Goal: Information Seeking & Learning: Check status

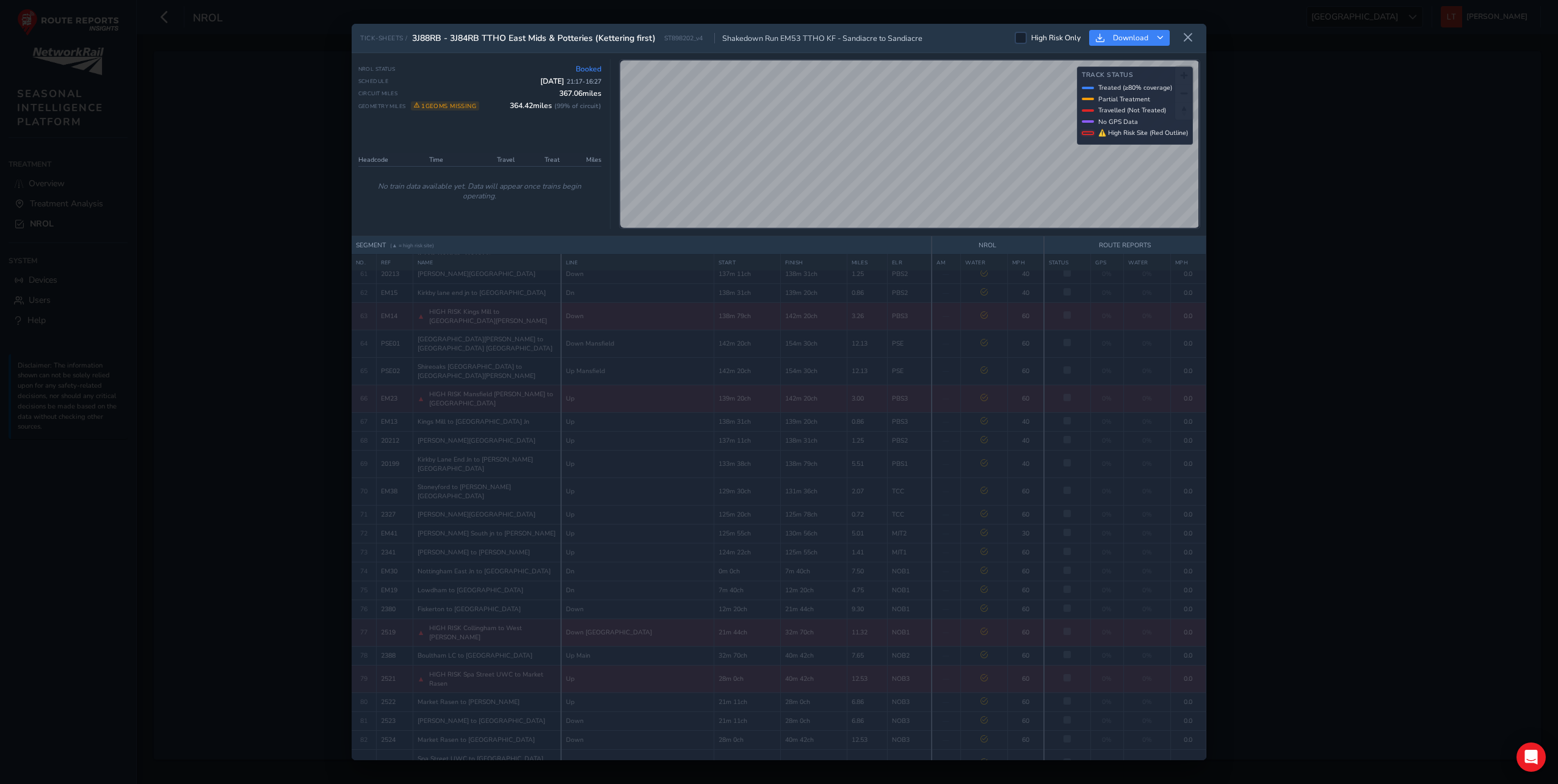
scroll to position [1333, 0]
click at [1191, 34] on icon at bounding box center [1188, 38] width 11 height 11
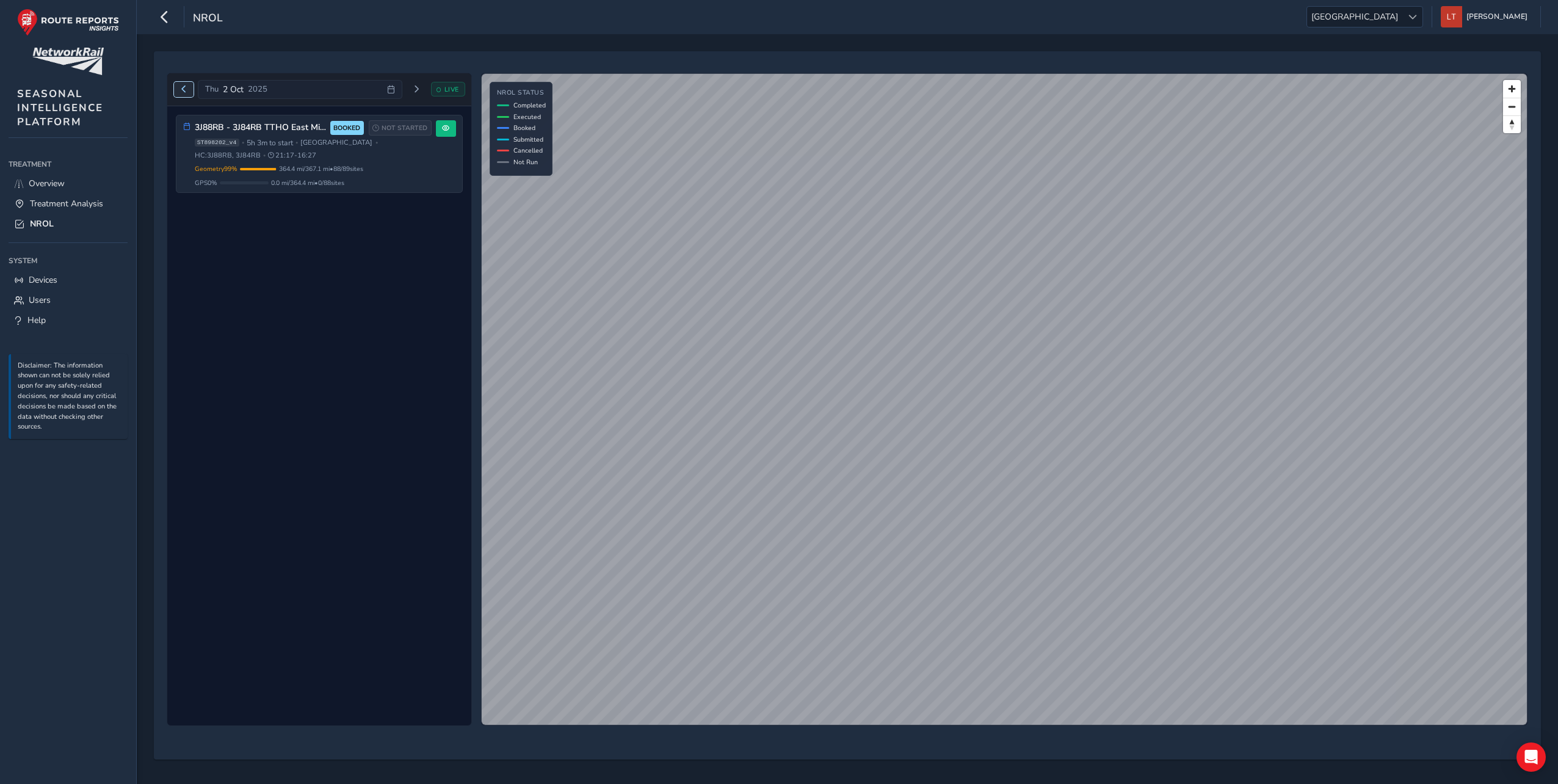
click at [185, 92] on span "Previous day" at bounding box center [183, 89] width 8 height 8
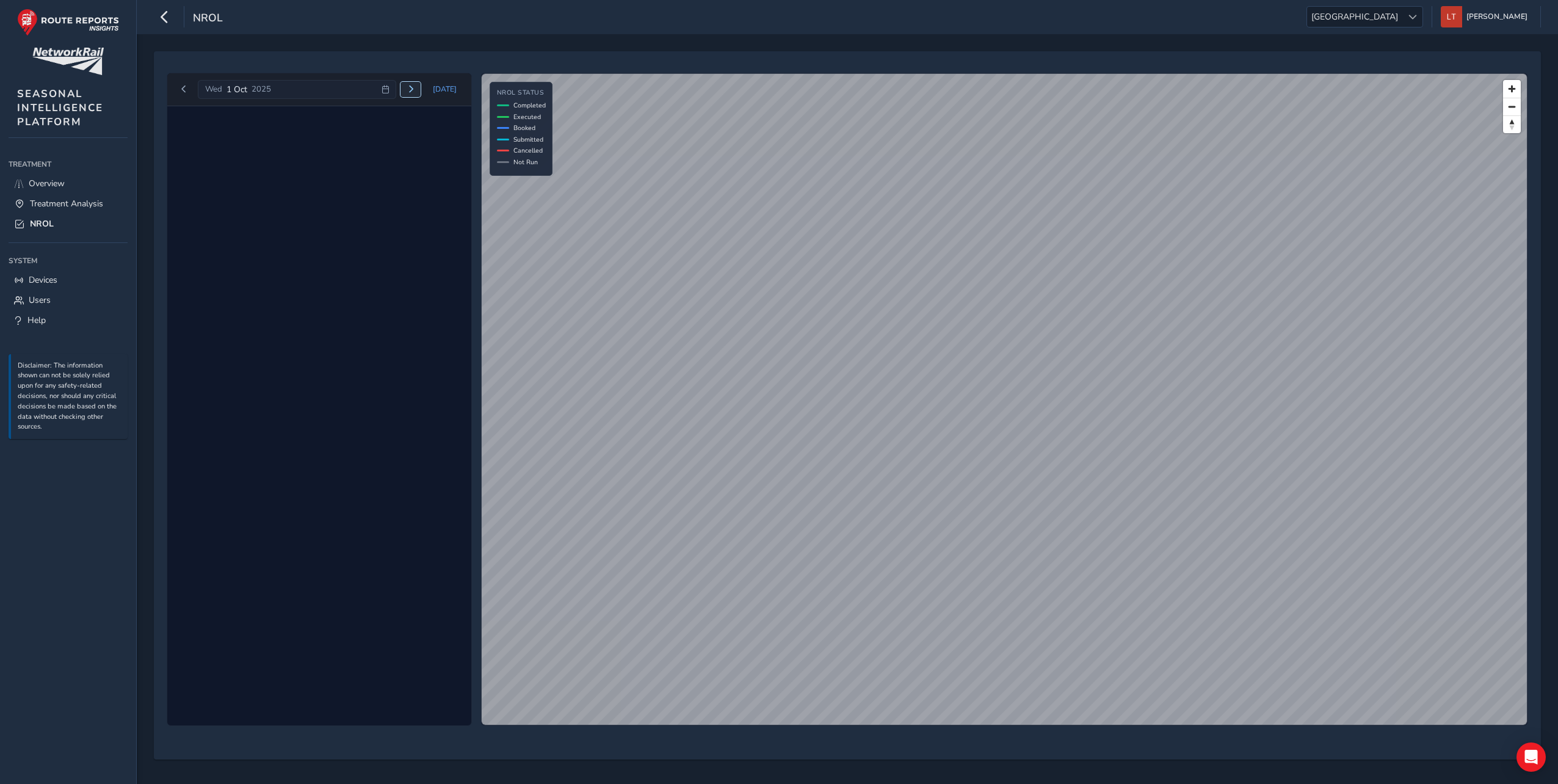
click at [404, 94] on button "Next day" at bounding box center [410, 89] width 20 height 15
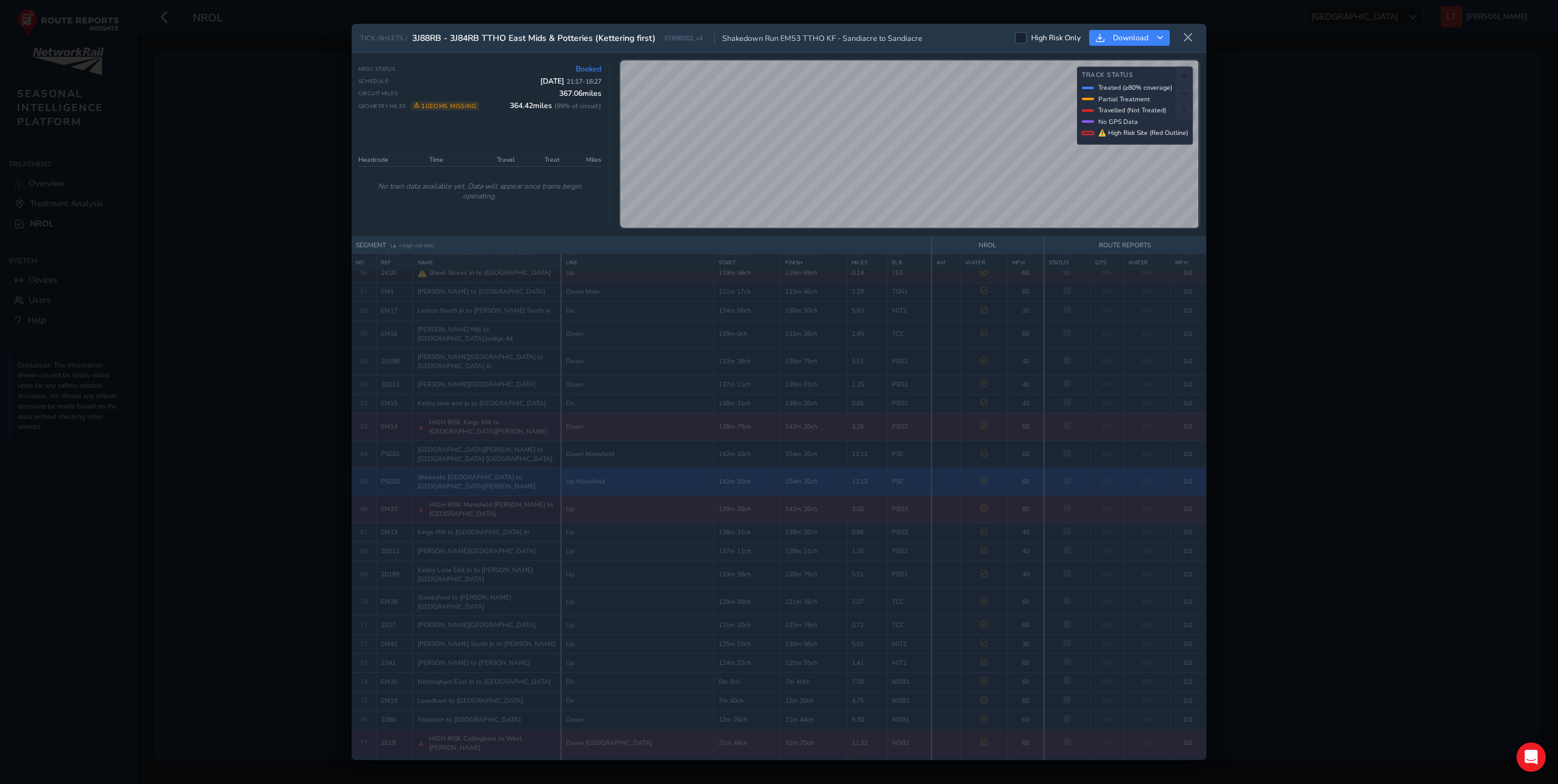
scroll to position [1333, 0]
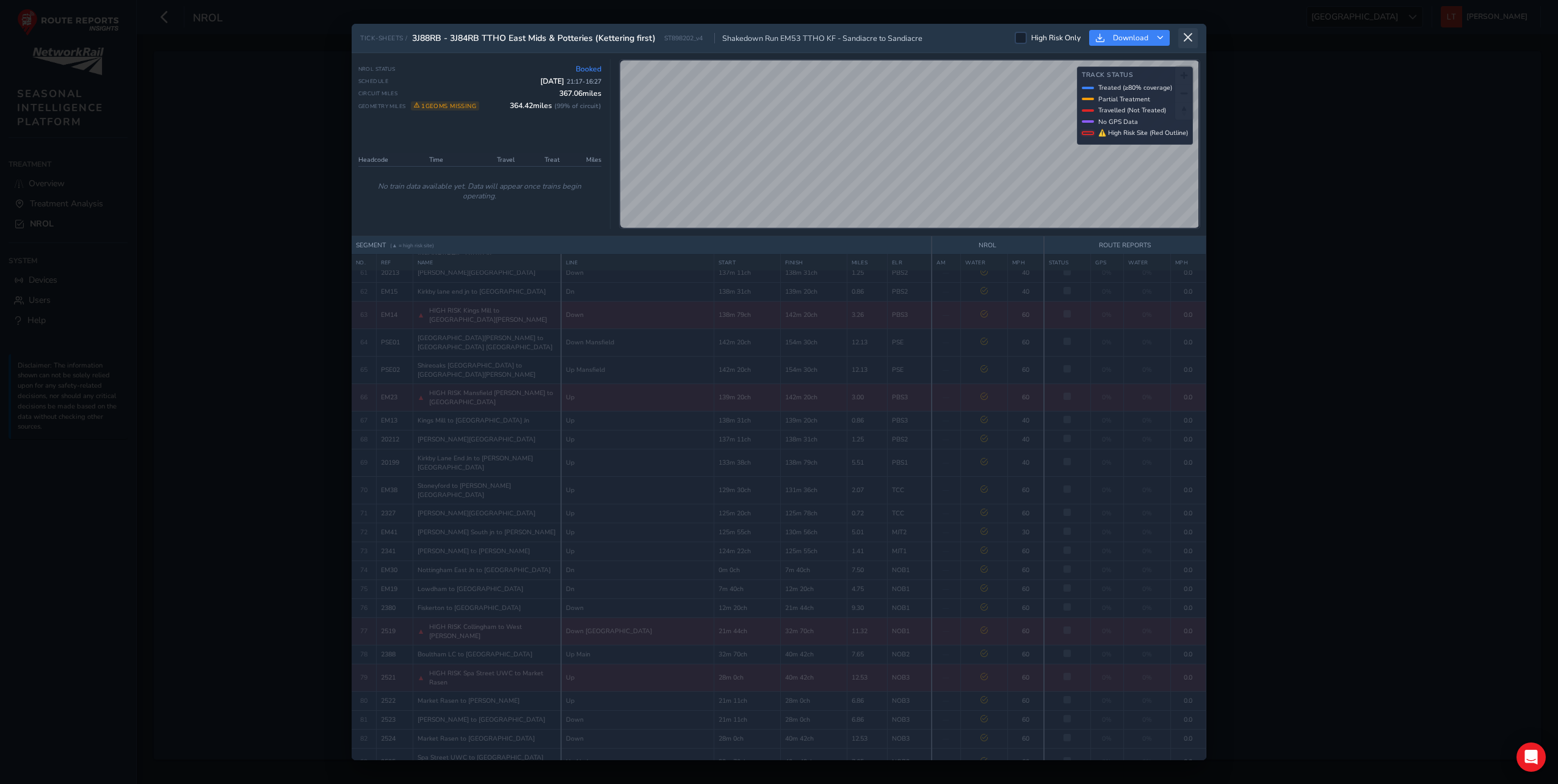
click at [1190, 31] on button at bounding box center [1188, 38] width 19 height 20
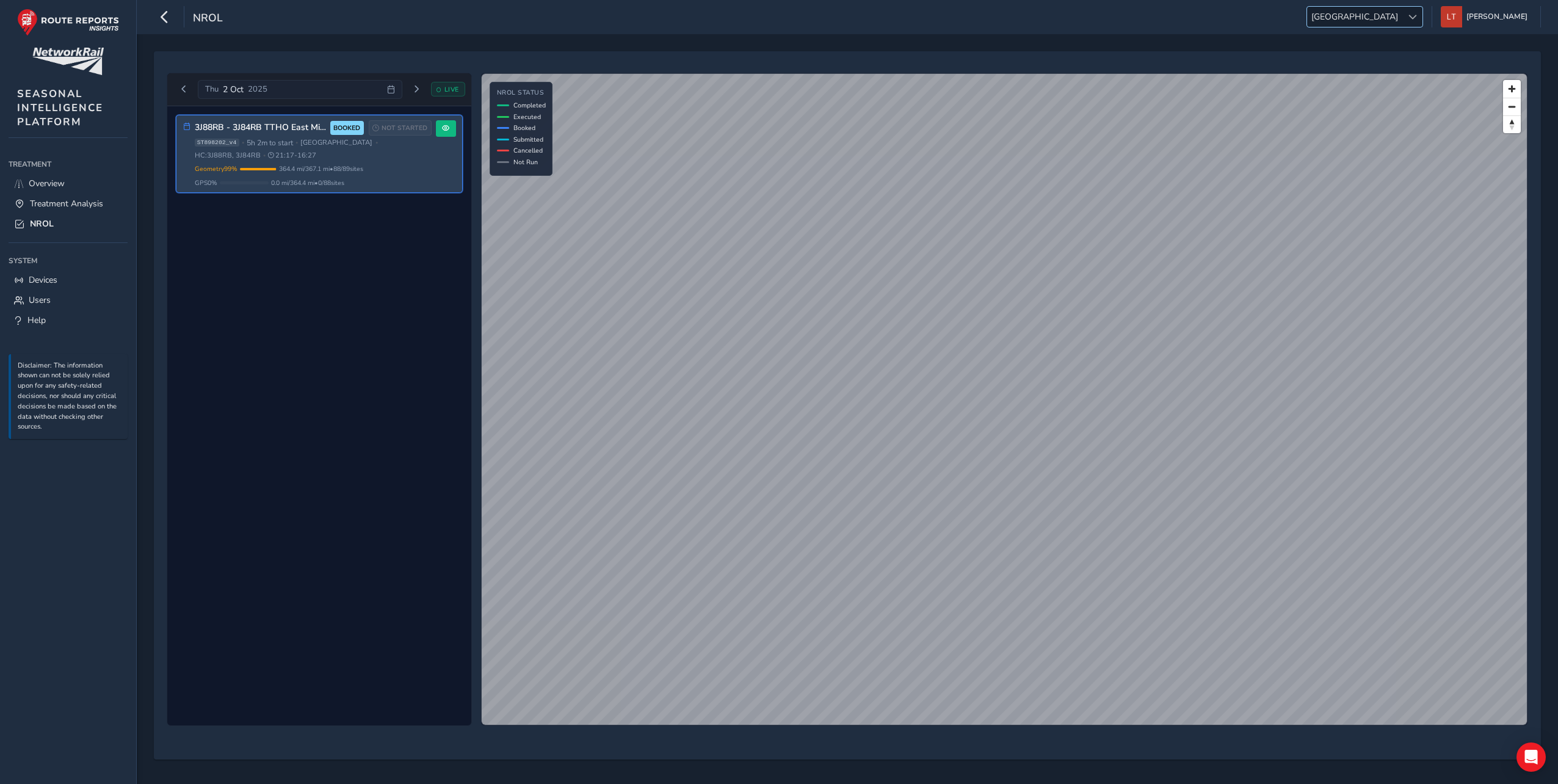
click at [1423, 17] on div at bounding box center [1412, 16] width 20 height 20
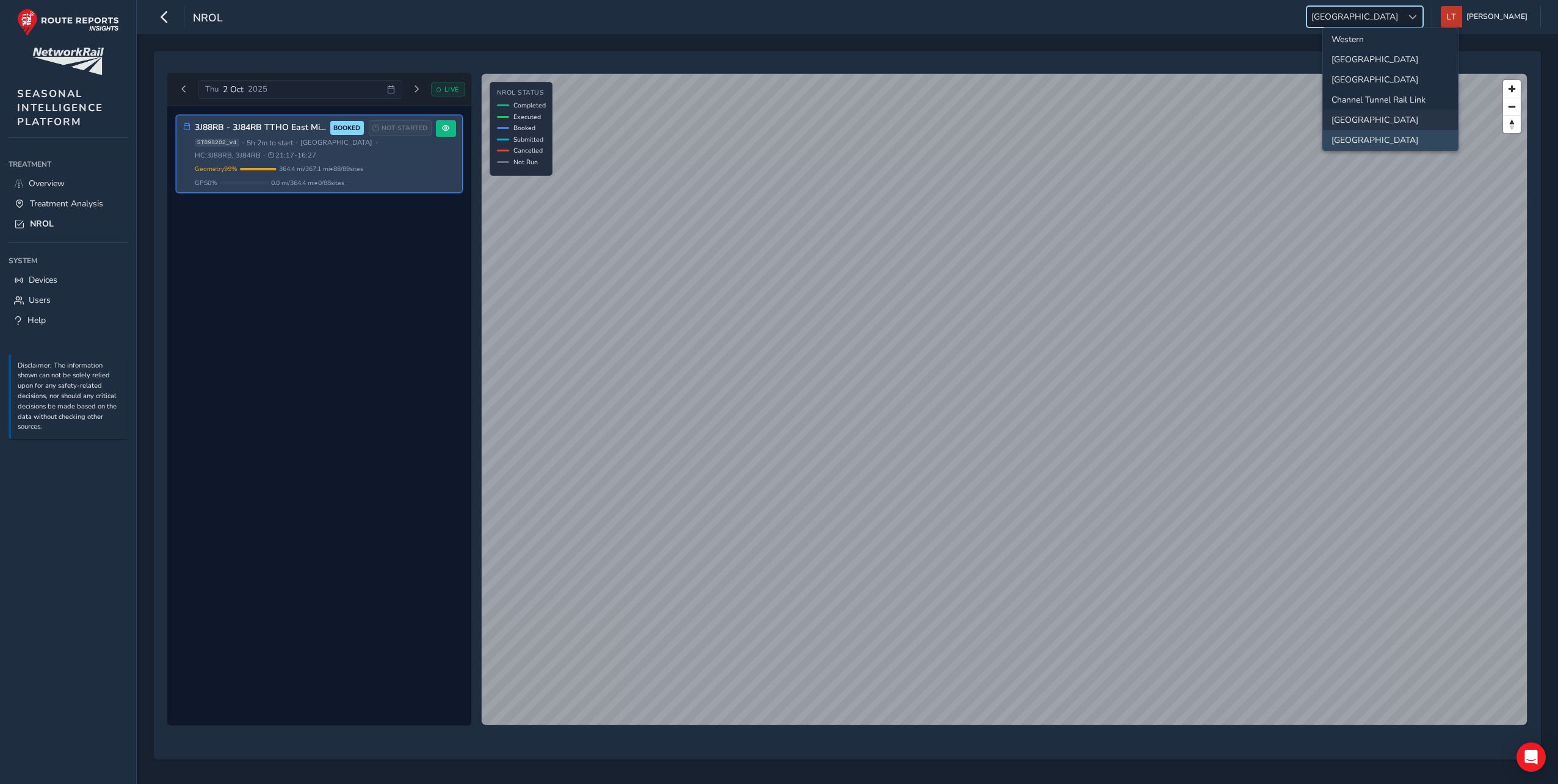
click at [1368, 113] on li "[GEOGRAPHIC_DATA]" at bounding box center [1390, 119] width 135 height 20
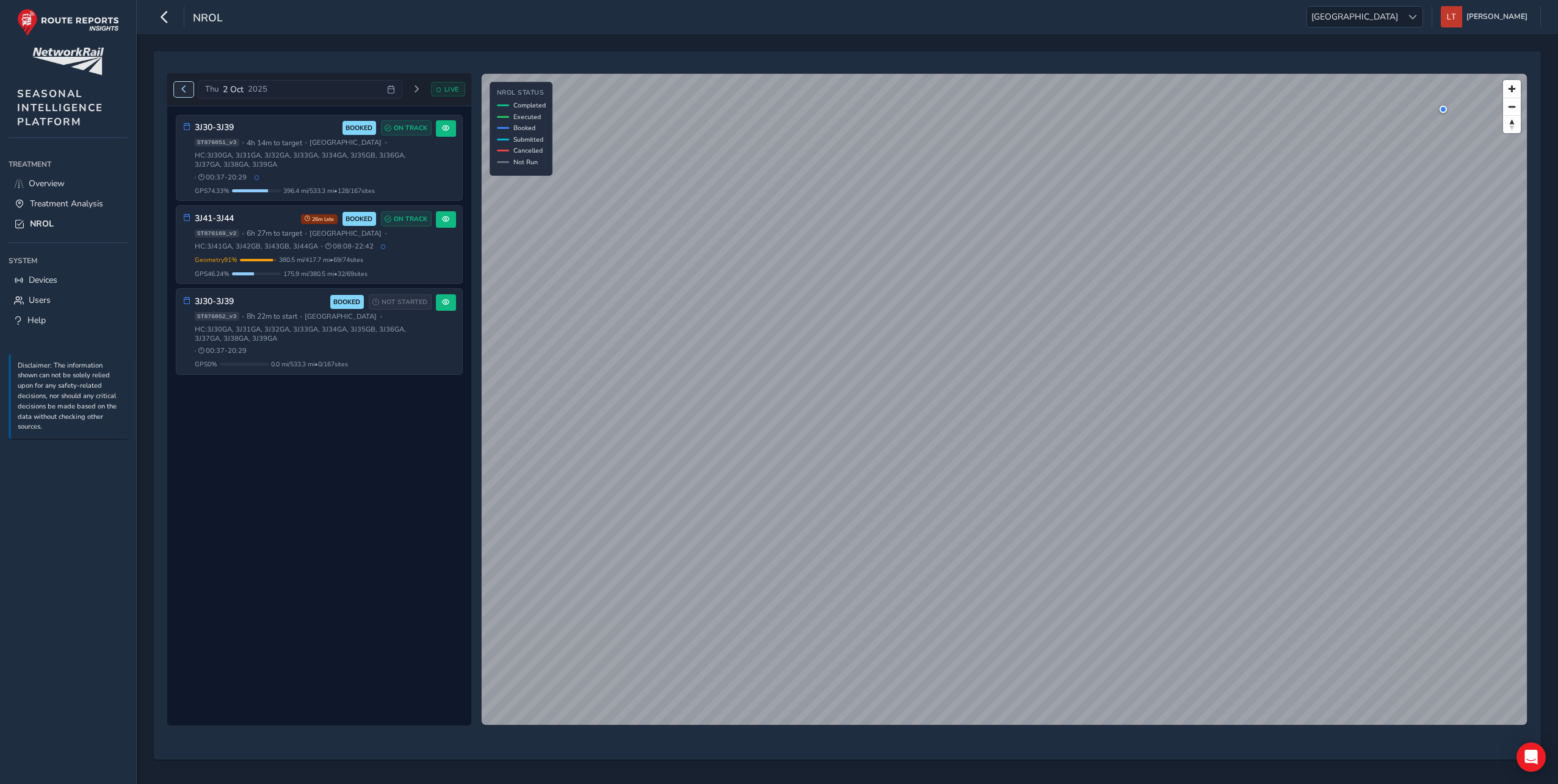
click at [185, 87] on span "Previous day" at bounding box center [183, 89] width 8 height 8
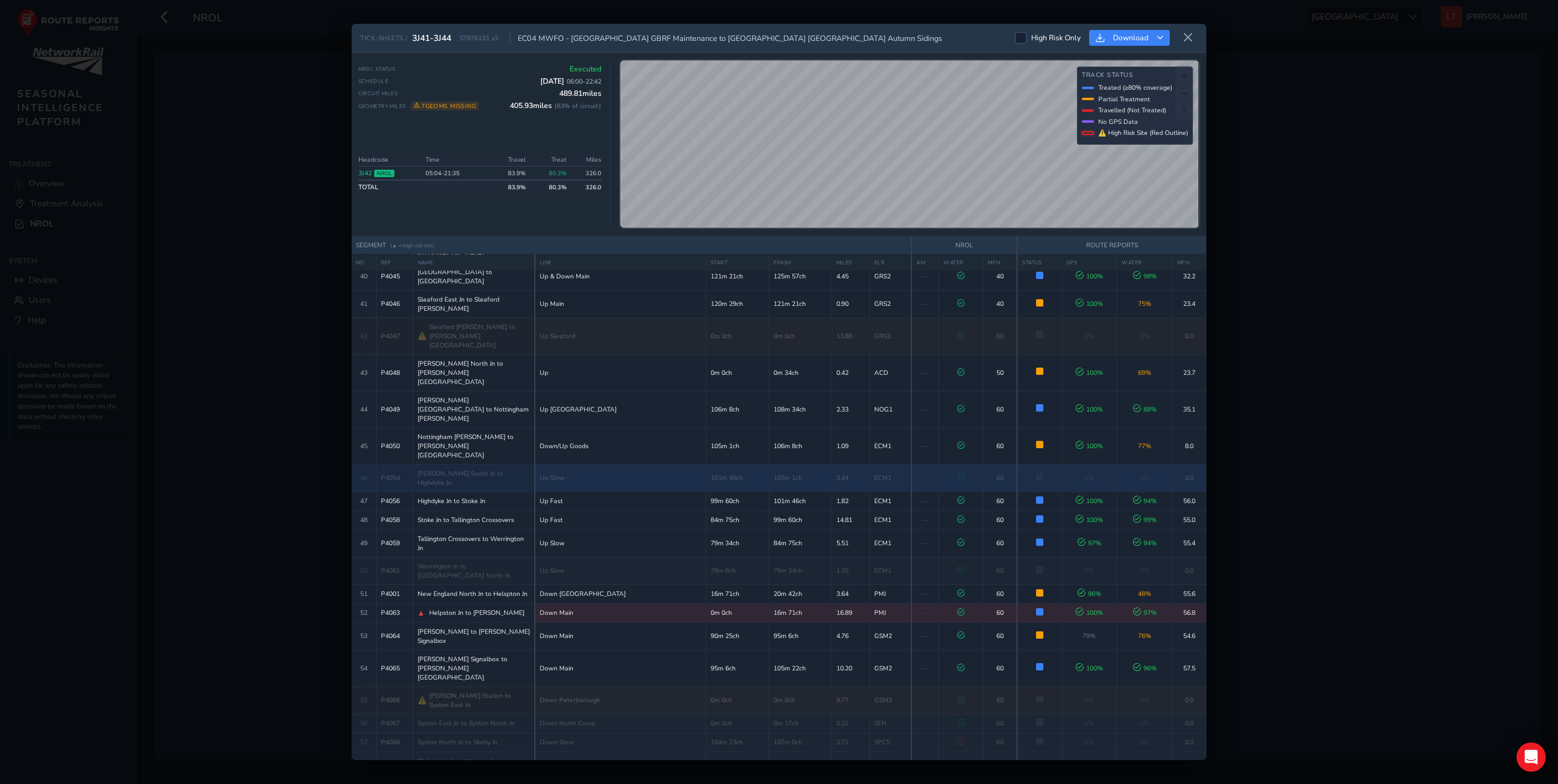
scroll to position [1098, 0]
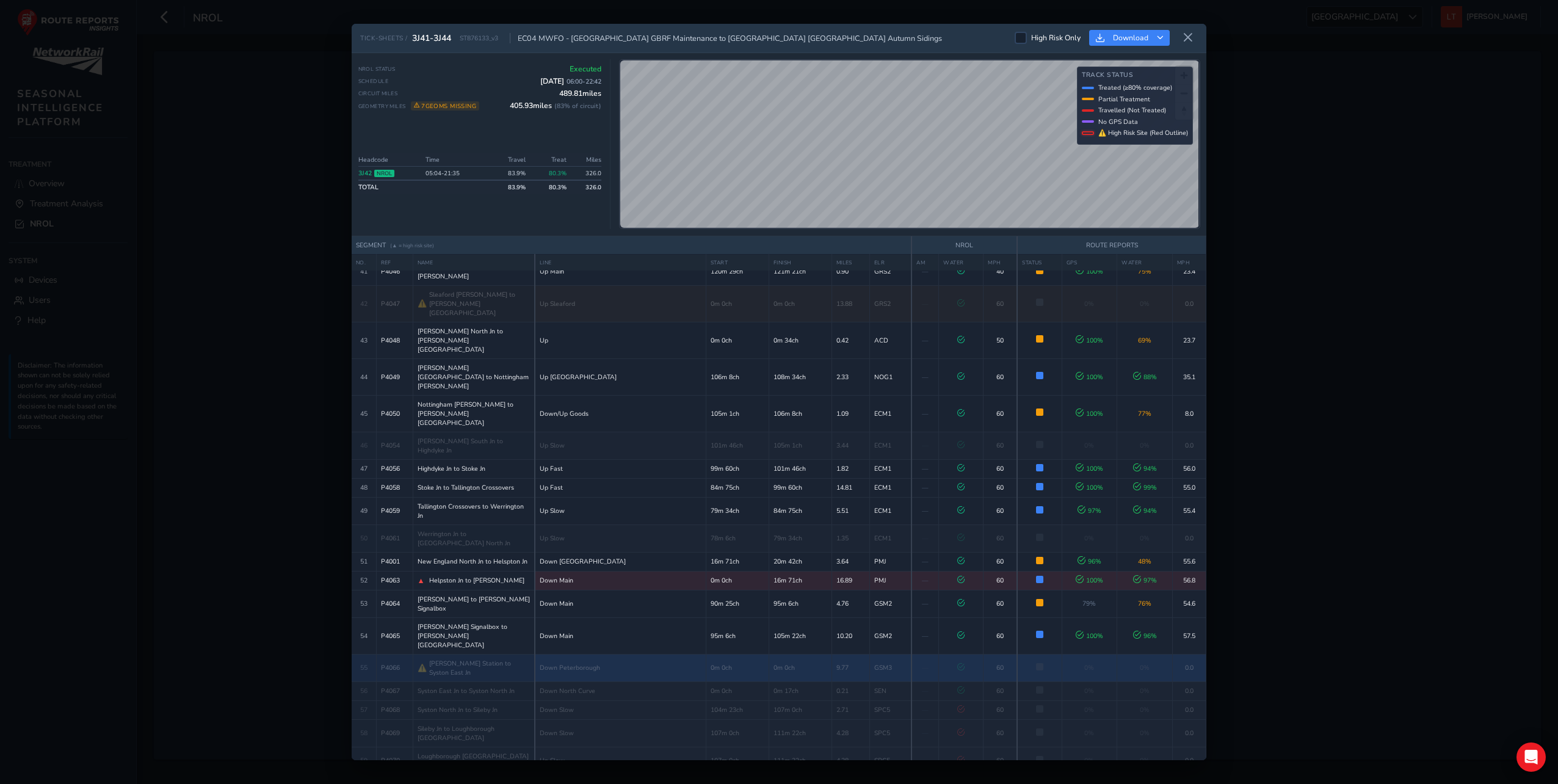
click at [437, 658] on span "[PERSON_NAME] Station to Syston East Jn" at bounding box center [480, 667] width 102 height 19
click at [440, 658] on span "[PERSON_NAME] Station to Syston East Jn" at bounding box center [480, 667] width 102 height 19
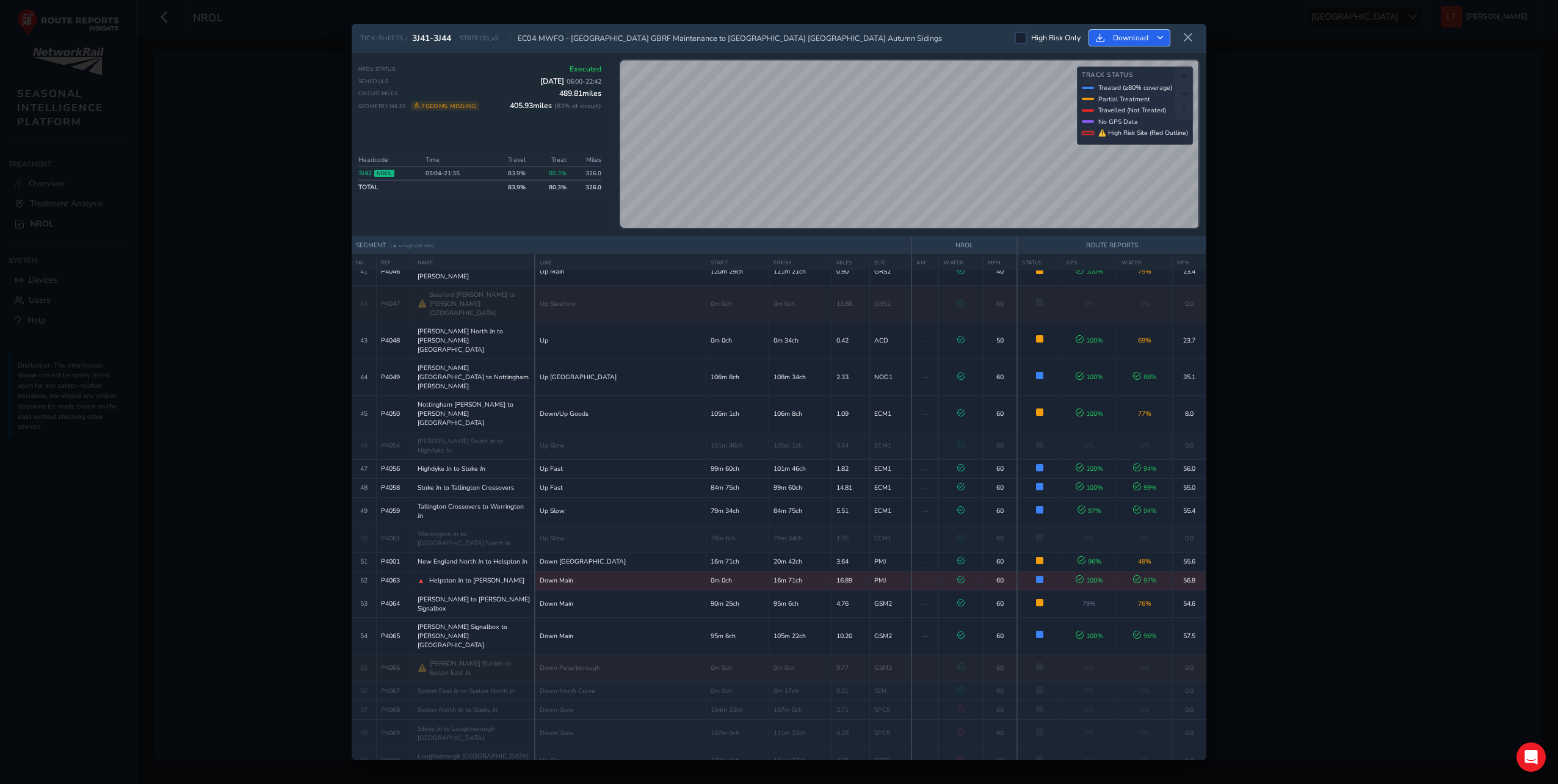
click at [1158, 36] on icon "Download" at bounding box center [1160, 38] width 7 height 7
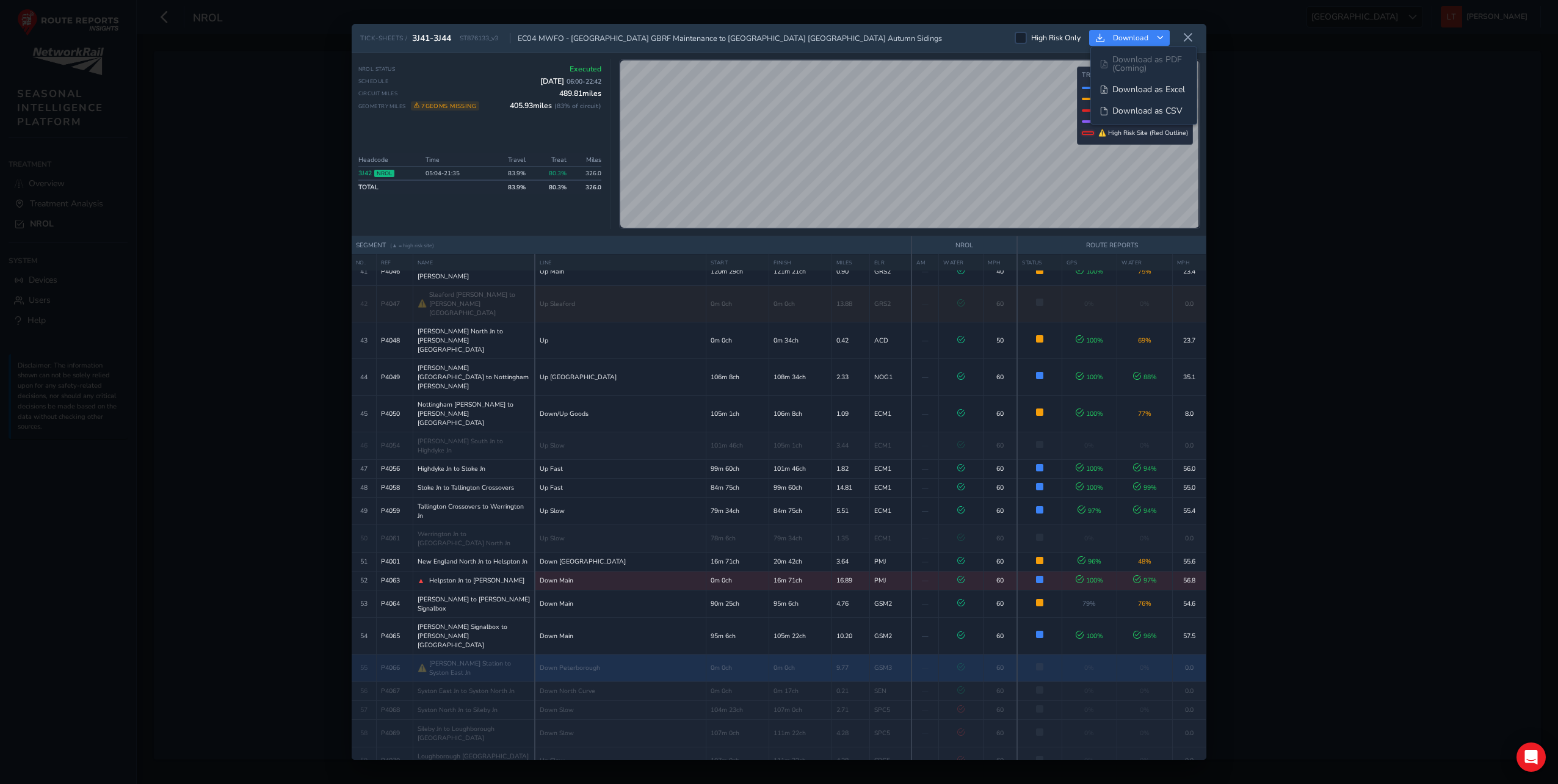
drag, startPoint x: 939, startPoint y: 404, endPoint x: 948, endPoint y: 402, distance: 9.2
click at [941, 654] on td at bounding box center [961, 667] width 45 height 27
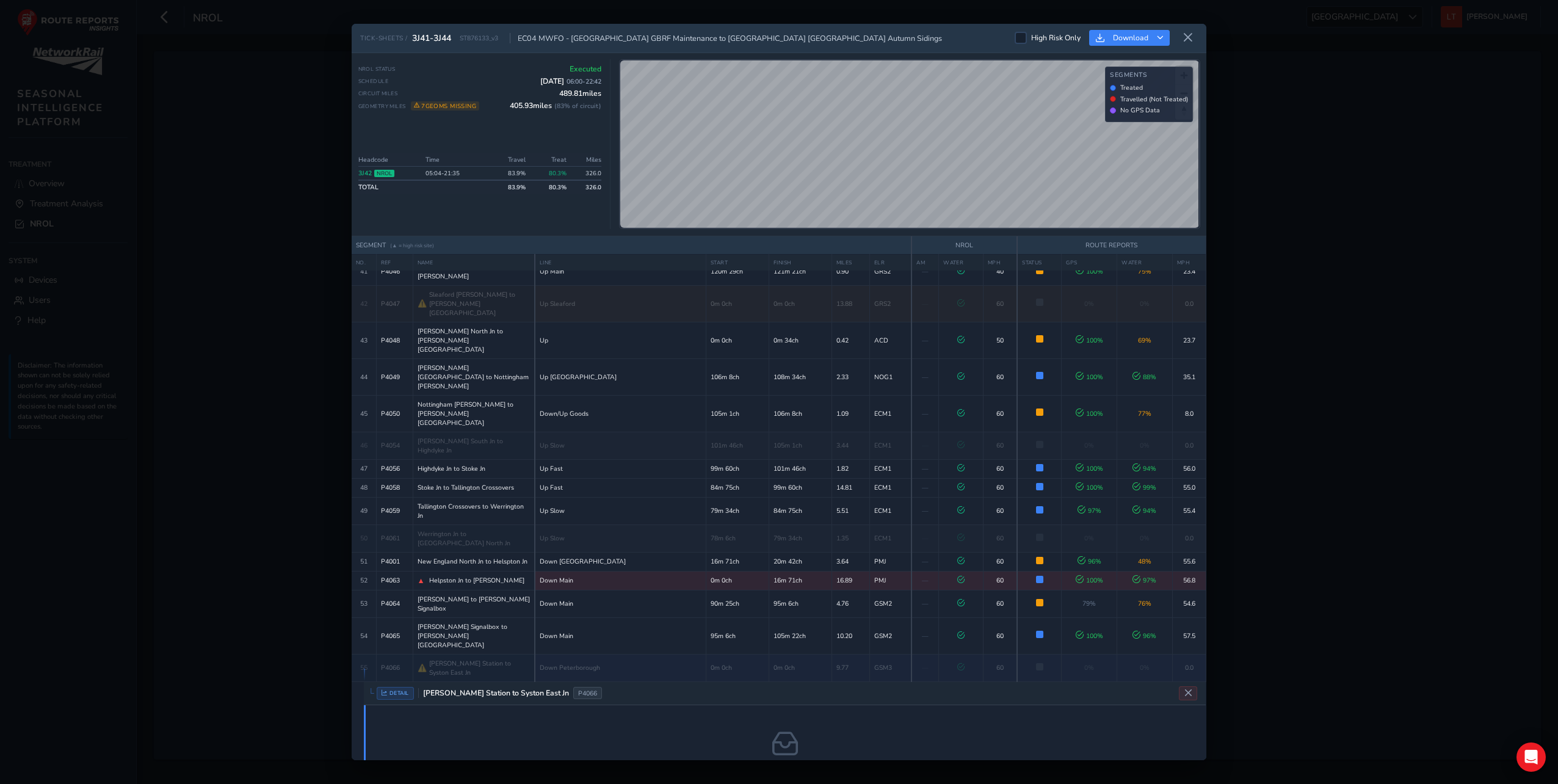
click at [978, 682] on div "DETAIL [PERSON_NAME] Station to Syston East Jn P4066" at bounding box center [785, 693] width 842 height 23
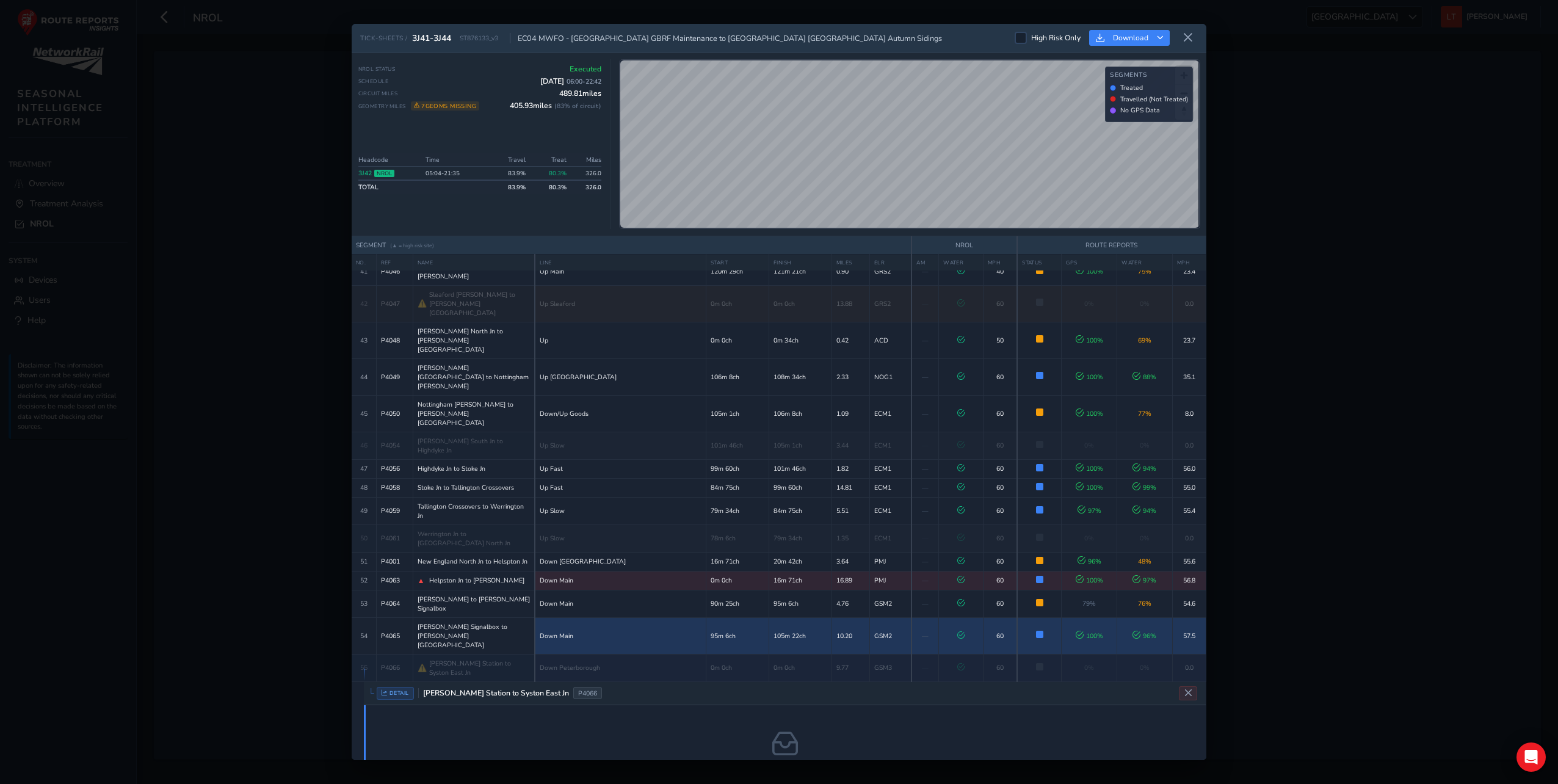
click at [1023, 617] on td at bounding box center [1039, 635] width 45 height 36
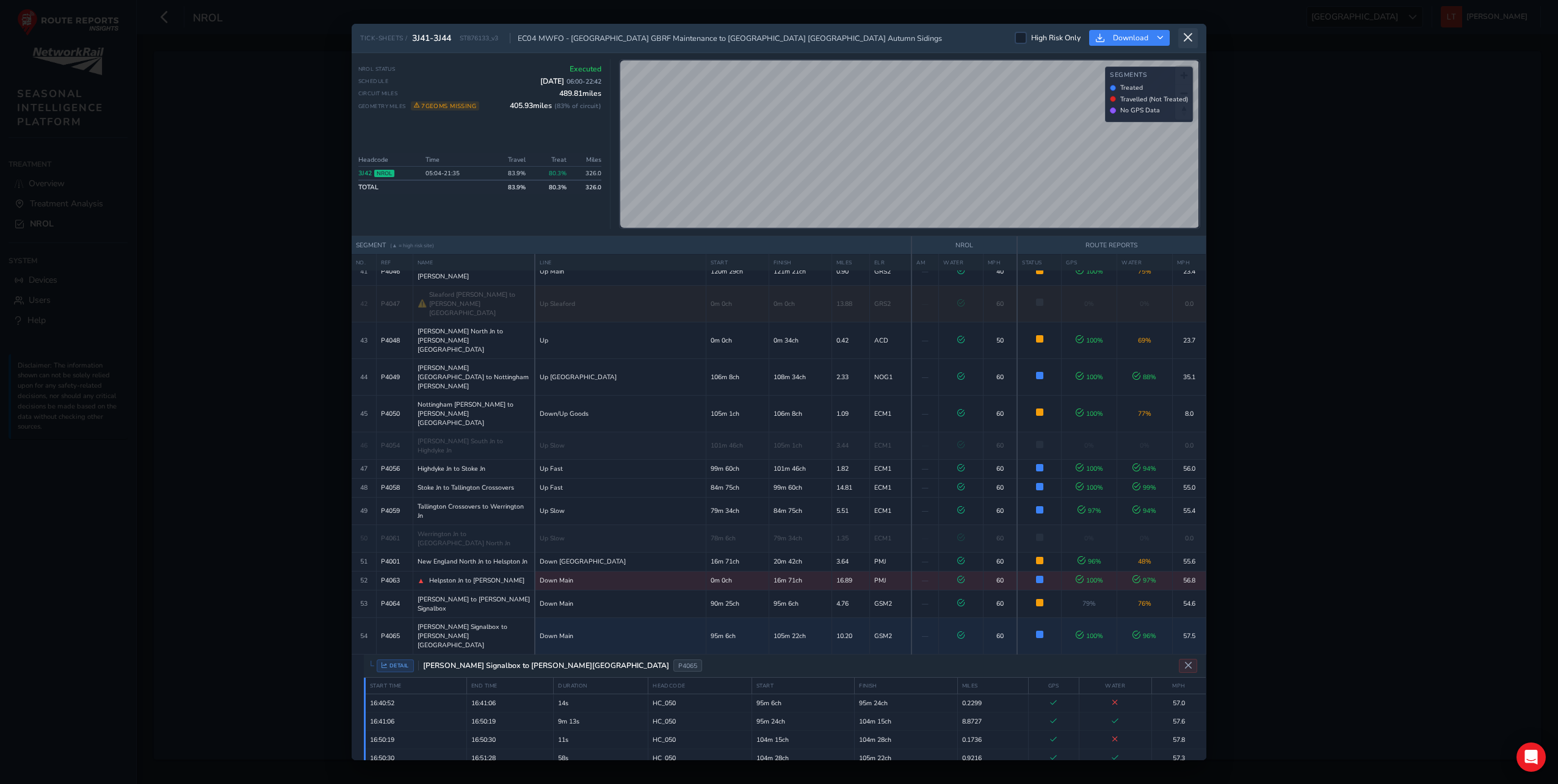
click at [1191, 32] on icon at bounding box center [1188, 38] width 11 height 11
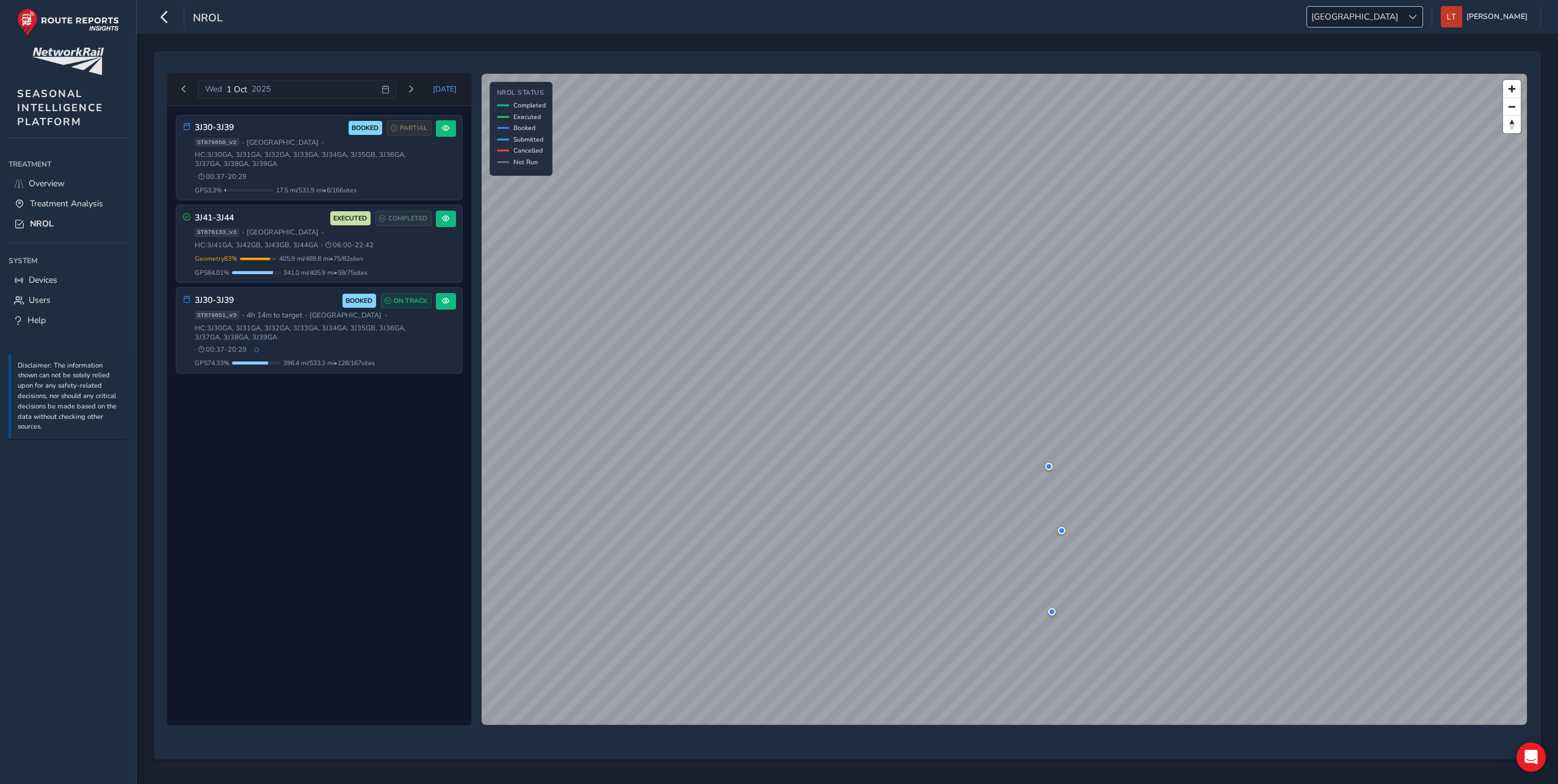
click at [1402, 19] on span "[GEOGRAPHIC_DATA]" at bounding box center [1355, 16] width 95 height 20
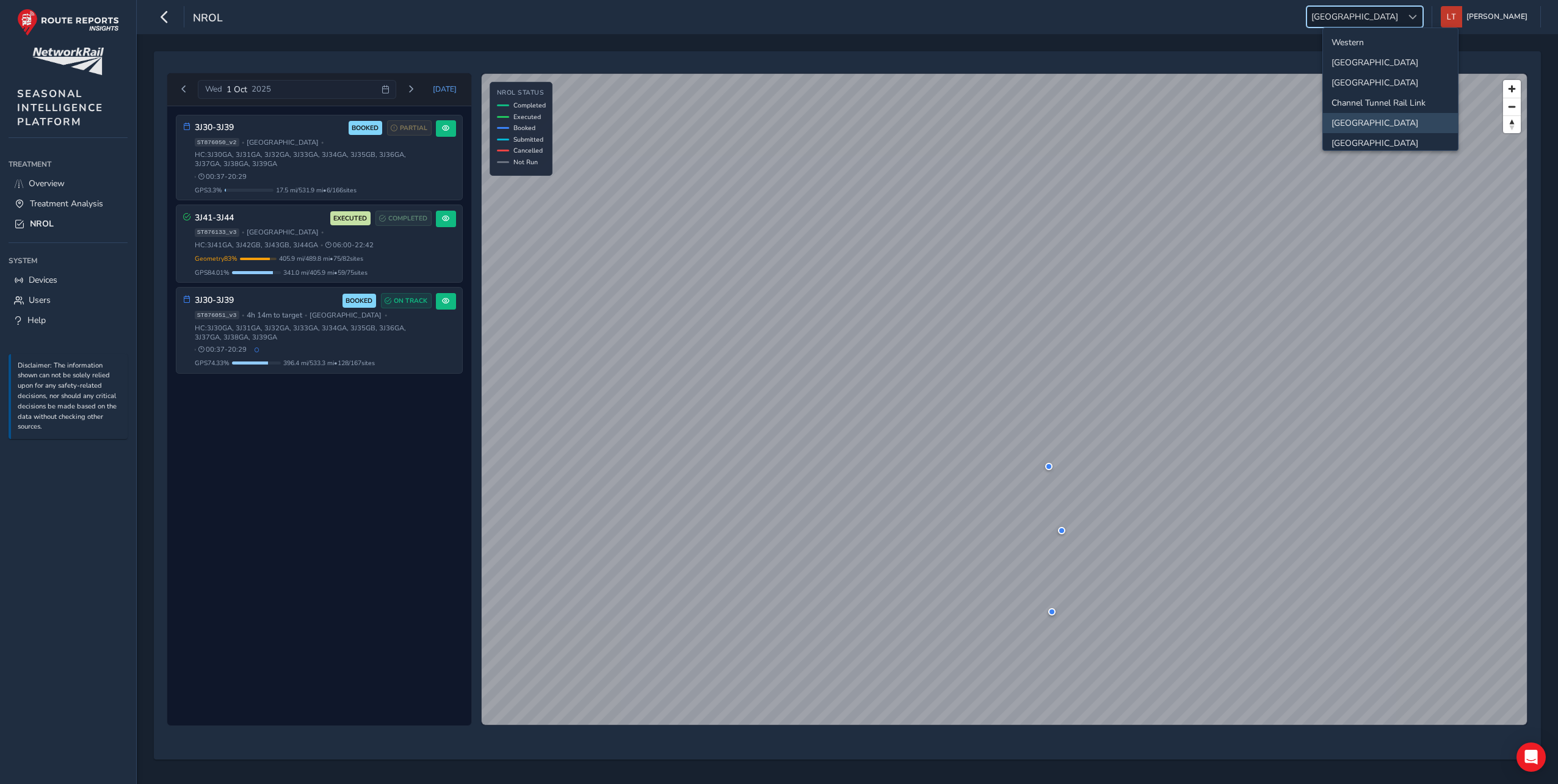
scroll to position [128, 0]
click at [1366, 137] on li "[GEOGRAPHIC_DATA]" at bounding box center [1390, 135] width 135 height 20
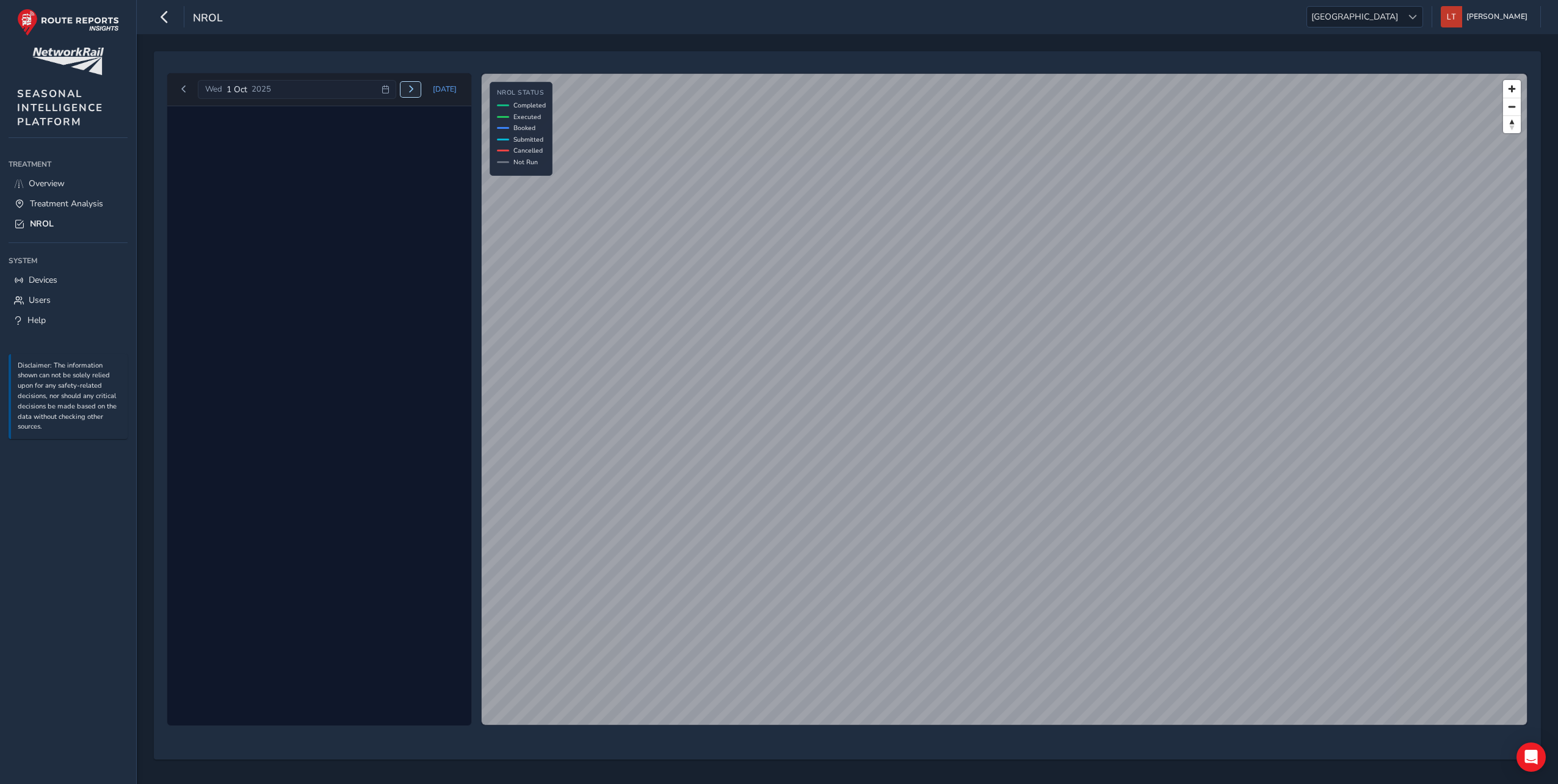
click at [415, 86] on span "Next day" at bounding box center [411, 89] width 8 height 8
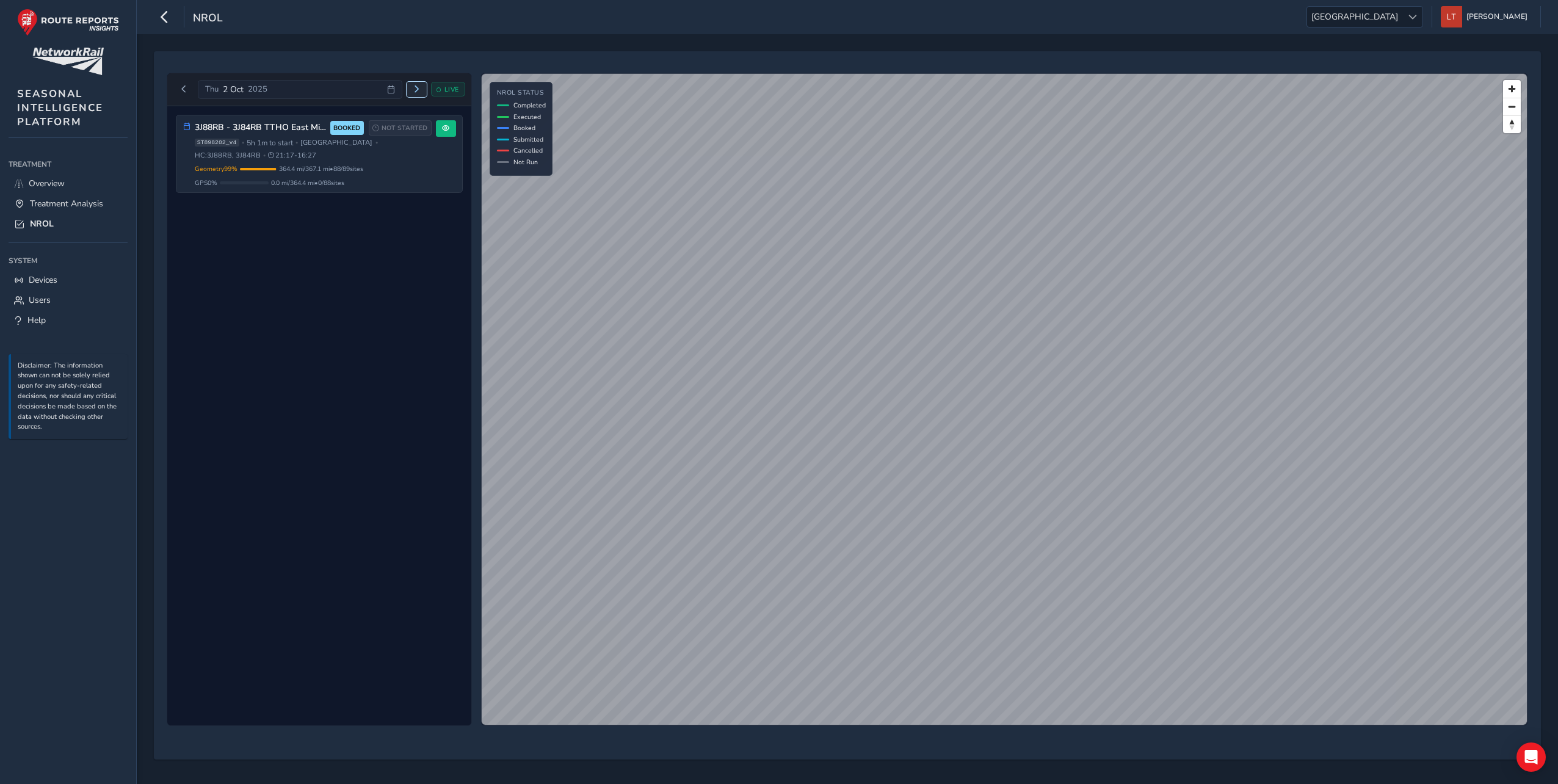
click at [415, 86] on span "Next day" at bounding box center [416, 89] width 8 height 8
